Goal: Task Accomplishment & Management: Manage account settings

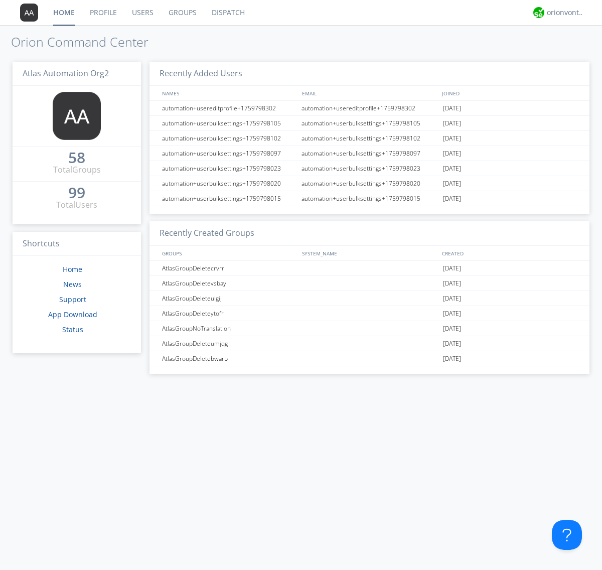
click at [182, 13] on link "Groups" at bounding box center [182, 12] width 43 height 25
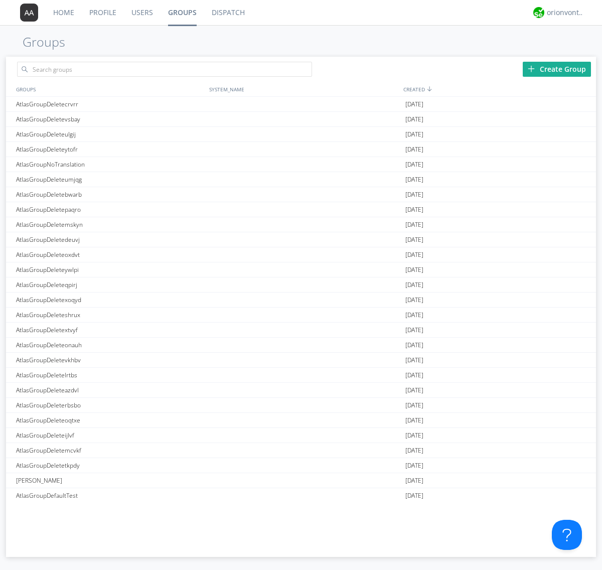
click at [557, 69] on div "Create Group" at bounding box center [557, 69] width 68 height 15
click at [182, 13] on link "Groups" at bounding box center [183, 12] width 44 height 25
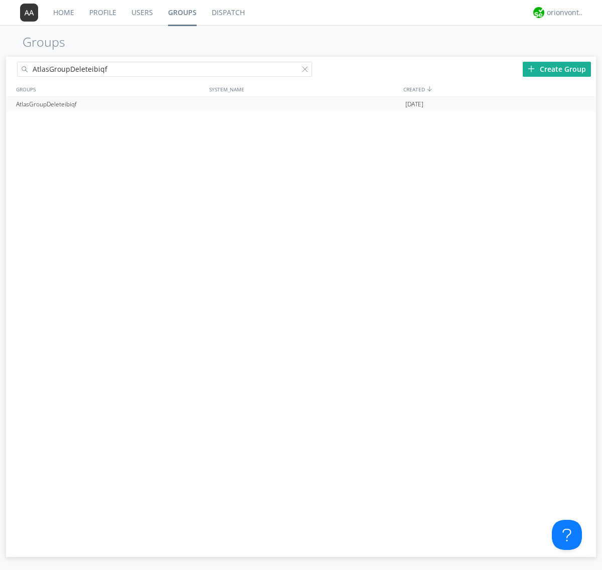
type input "AtlasGroupDeleteibiqf"
click at [583, 104] on div at bounding box center [584, 104] width 10 height 8
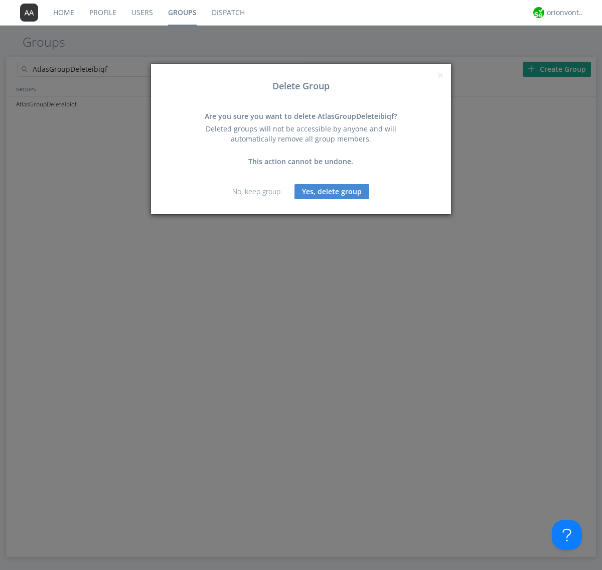
click at [332, 191] on button "Yes, delete group" at bounding box center [332, 191] width 75 height 15
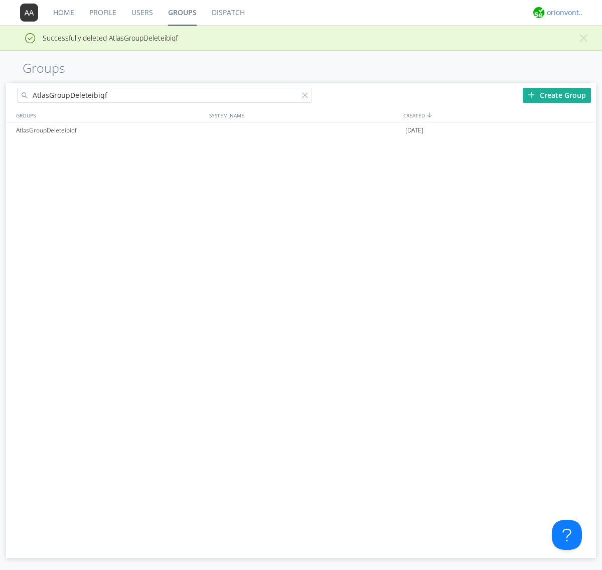
click at [563, 13] on div "orionvontas+atlas+automation+org2" at bounding box center [566, 13] width 38 height 10
